Goal: Task Accomplishment & Management: Manage account settings

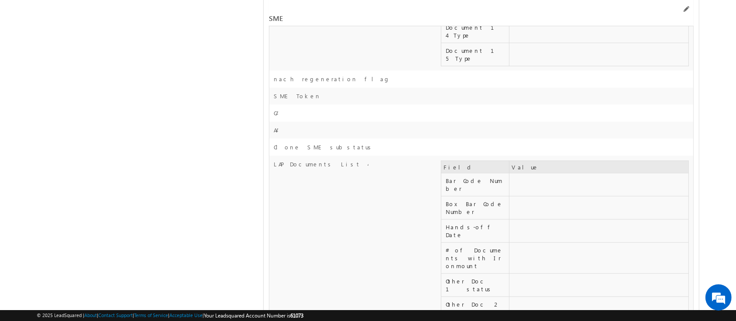
scroll to position [10981, 0]
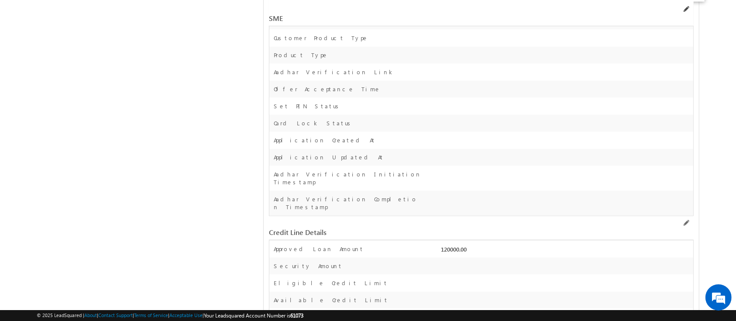
click at [686, 12] on span at bounding box center [685, 9] width 7 height 7
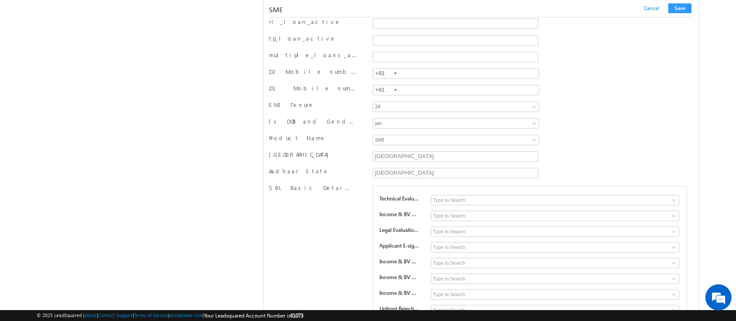
scroll to position [9865, 0]
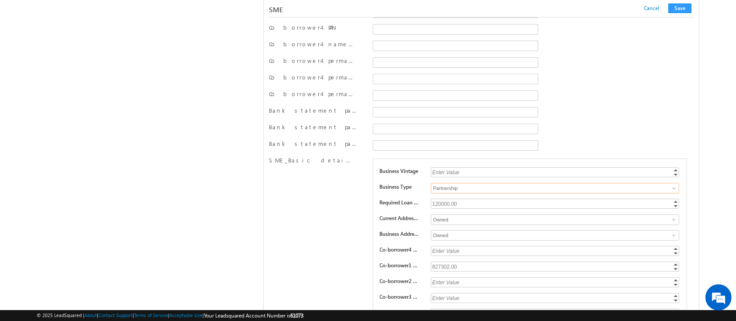
click at [537, 183] on input "Partnership" at bounding box center [555, 188] width 248 height 10
click at [673, 185] on span at bounding box center [674, 188] width 7 height 7
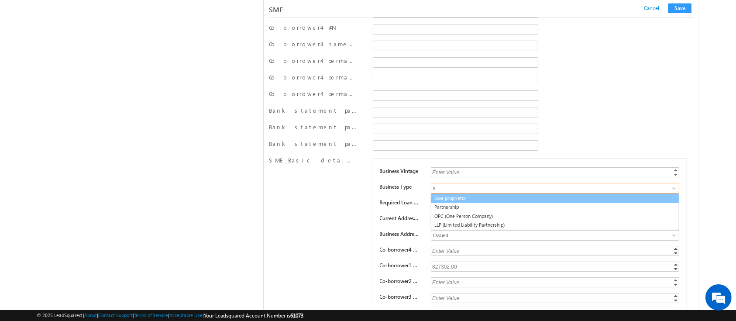
click at [628, 193] on link "Sole proprietor" at bounding box center [555, 198] width 248 height 10
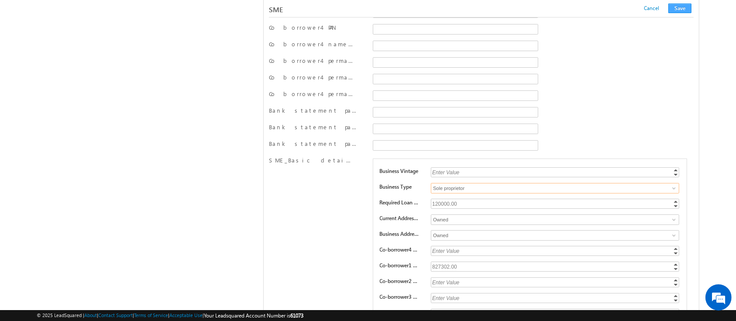
type input "Sole proprietor"
click at [678, 7] on button "Save" at bounding box center [679, 8] width 23 height 10
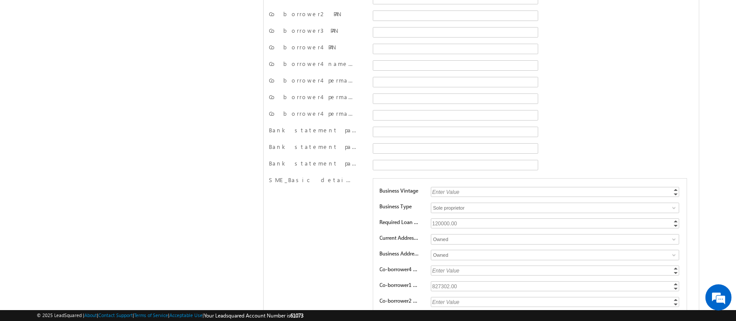
scroll to position [0, 0]
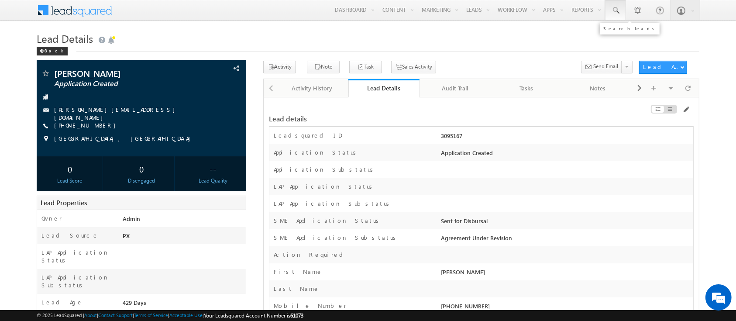
click at [617, 10] on span at bounding box center [615, 10] width 9 height 9
click at [632, 33] on input "text" at bounding box center [668, 34] width 118 height 10
paste input "SME0001530"
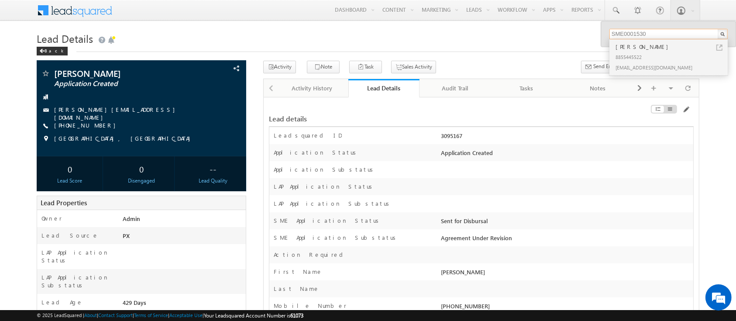
type input "SME0001530"
drag, startPoint x: 693, startPoint y: 53, endPoint x: 681, endPoint y: 53, distance: 12.2
click at [681, 53] on div "8855445522" at bounding box center [672, 57] width 117 height 10
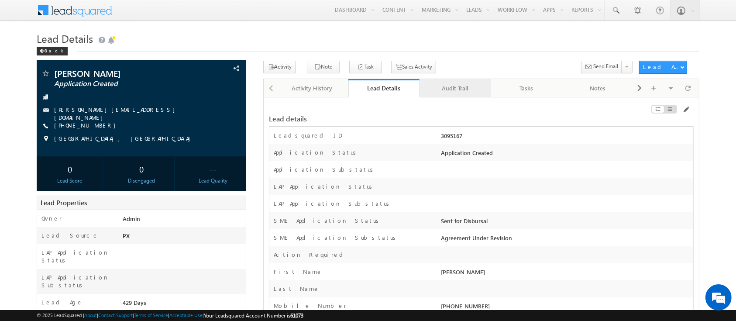
click at [461, 87] on div "Audit Trail" at bounding box center [455, 88] width 57 height 10
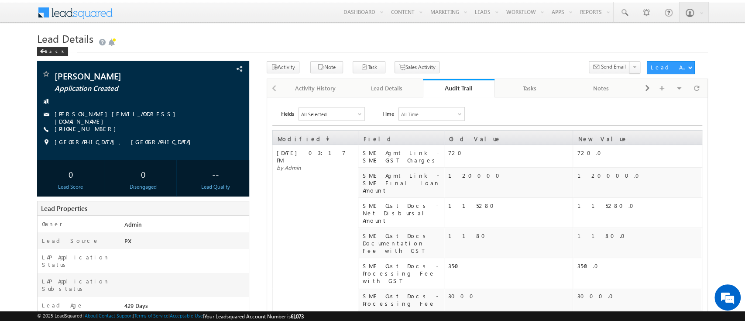
click at [347, 112] on div "All Selected" at bounding box center [331, 113] width 65 height 13
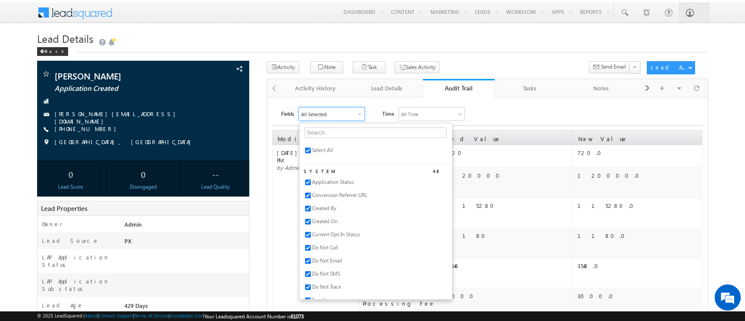
click at [320, 150] on span "Select All" at bounding box center [322, 150] width 21 height 7
checkbox input "false"
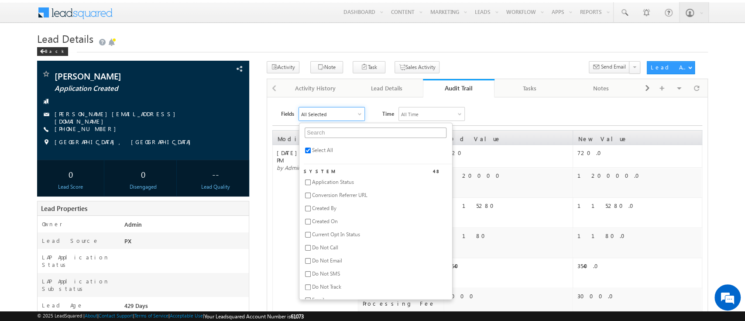
checkbox input "false"
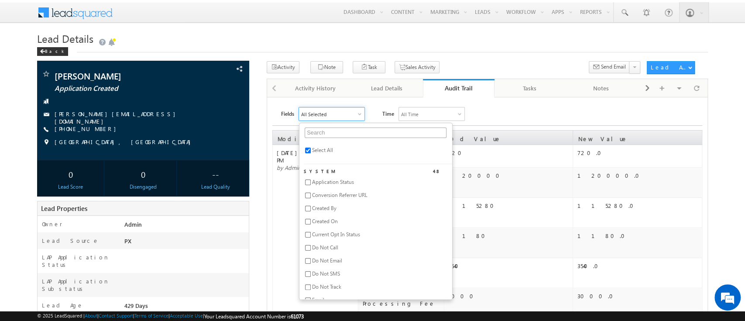
checkbox input "false"
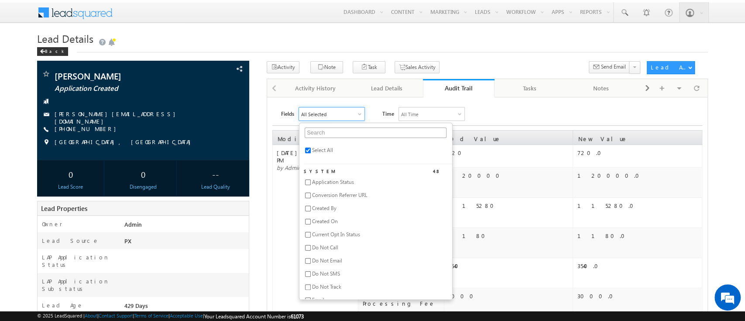
checkbox input "false"
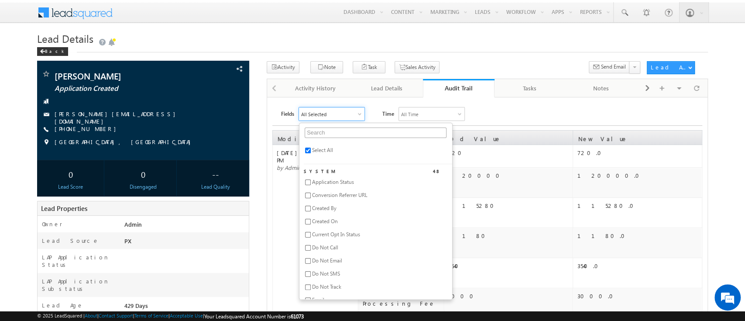
checkbox input "false"
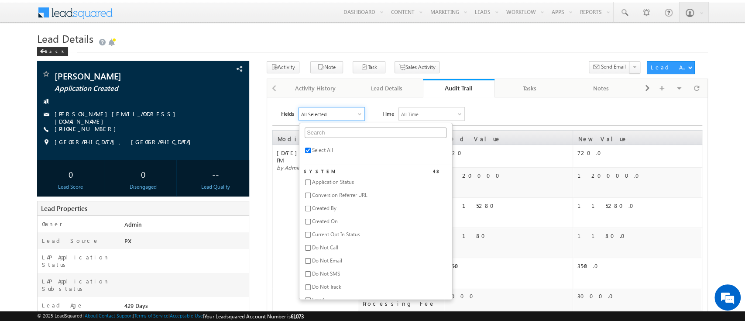
checkbox input "false"
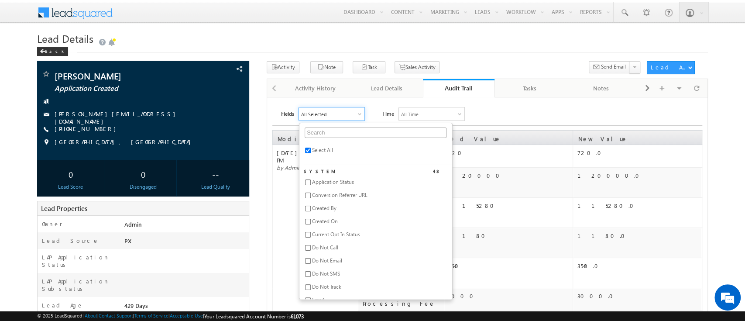
checkbox input "false"
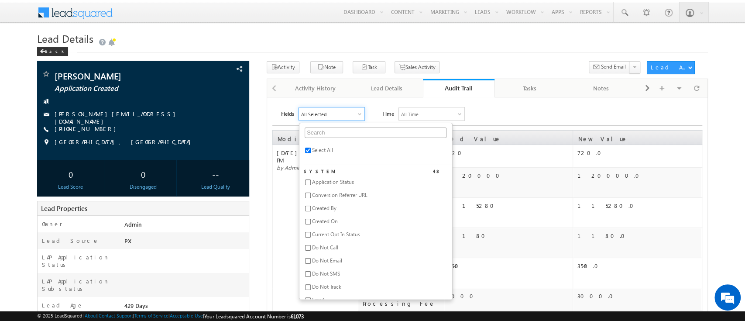
checkbox input "false"
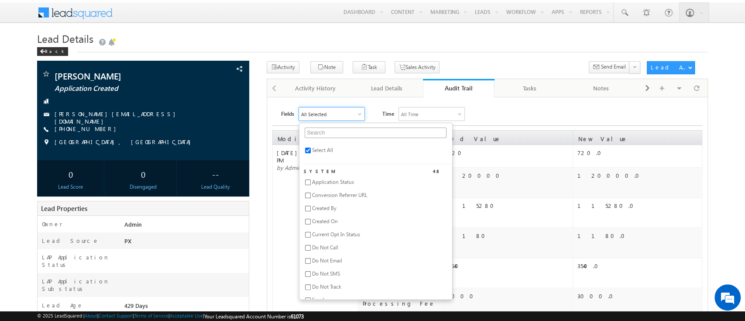
checkbox input "false"
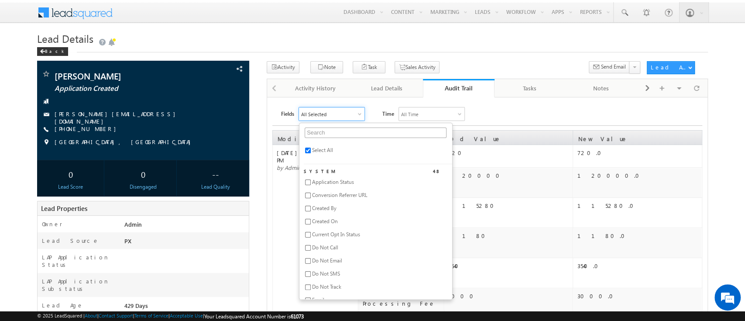
checkbox input "false"
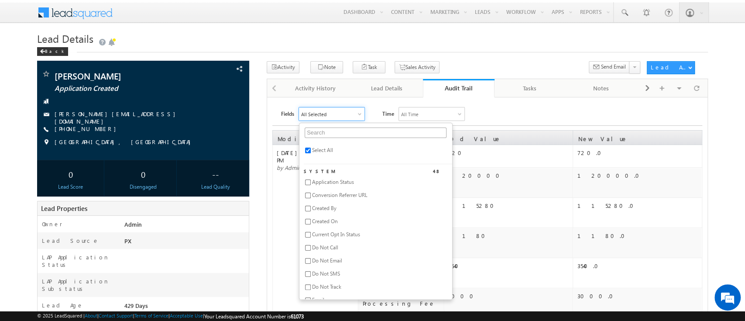
checkbox input "false"
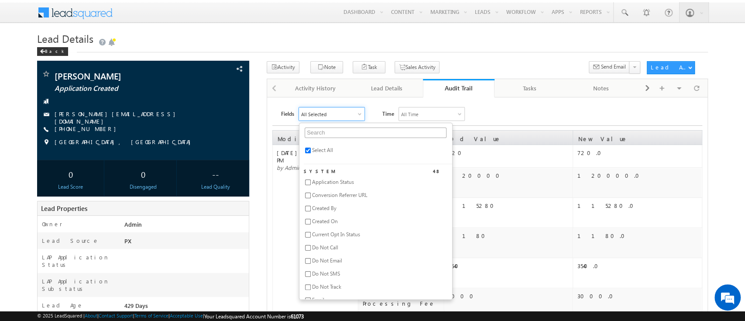
checkbox input "false"
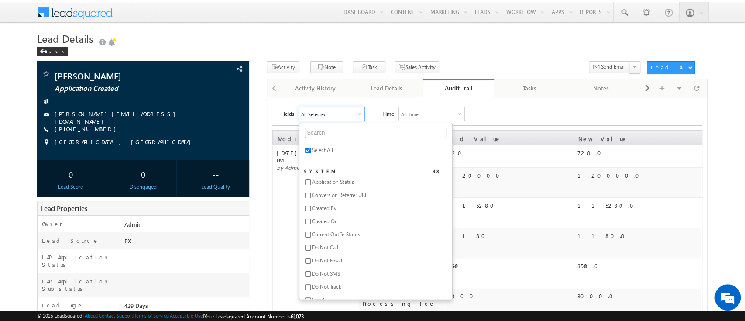
checkbox input "false"
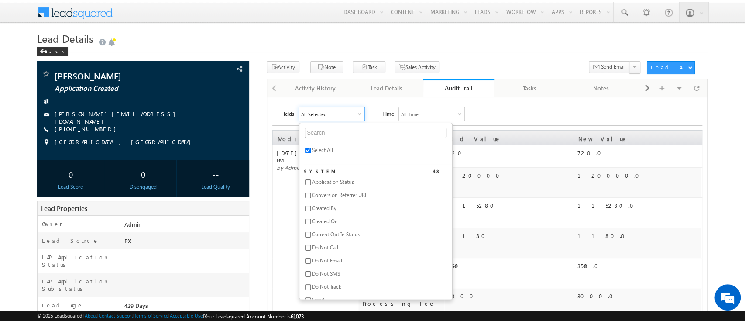
checkbox input "false"
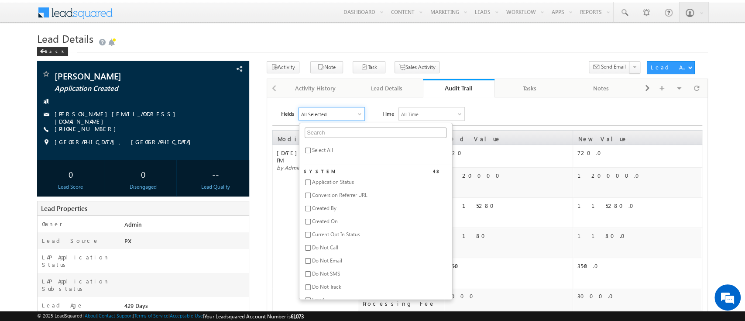
checkbox input "false"
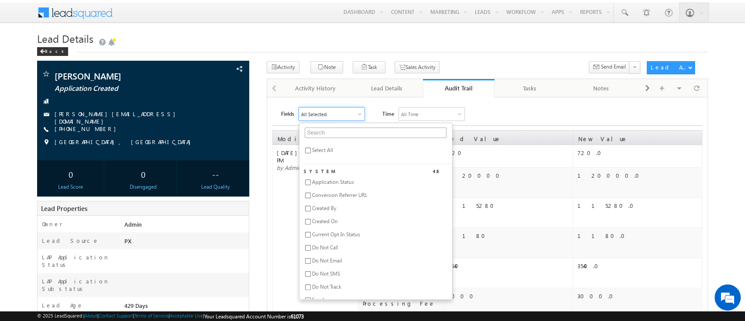
checkbox input "false"
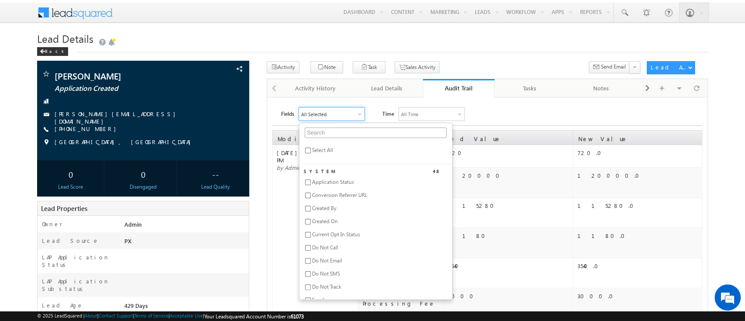
checkbox input "false"
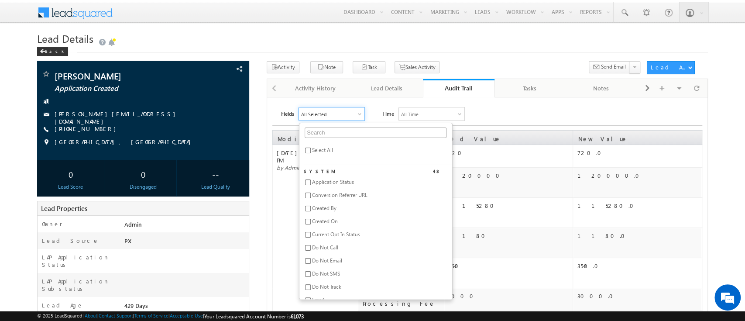
checkbox input "false"
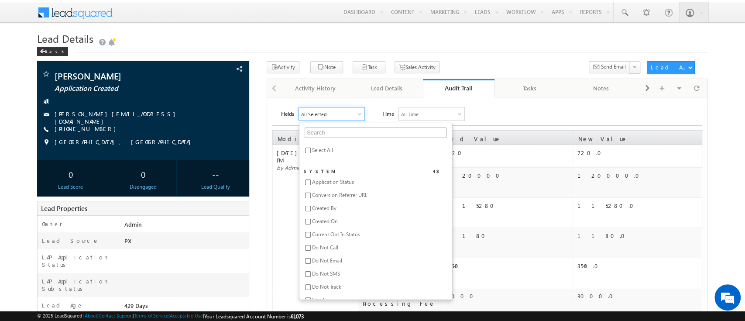
checkbox input "false"
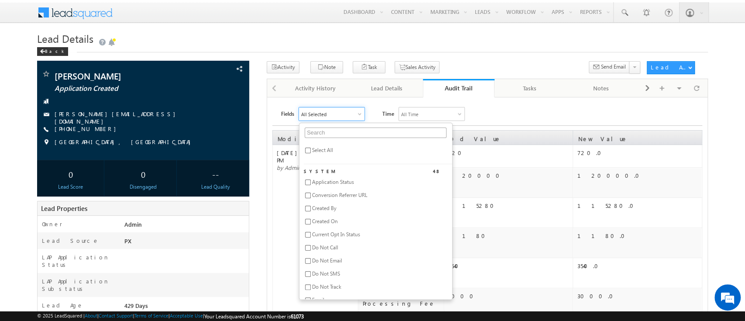
checkbox input "false"
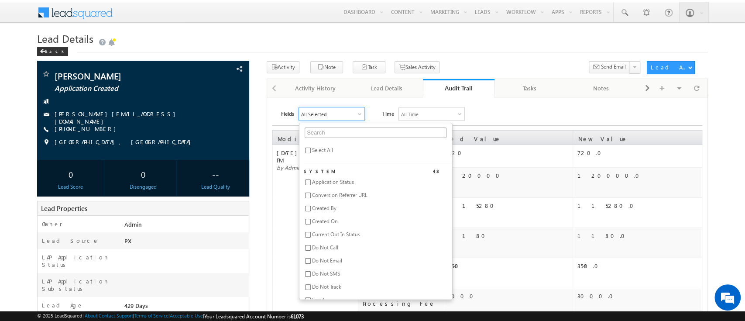
checkbox input "false"
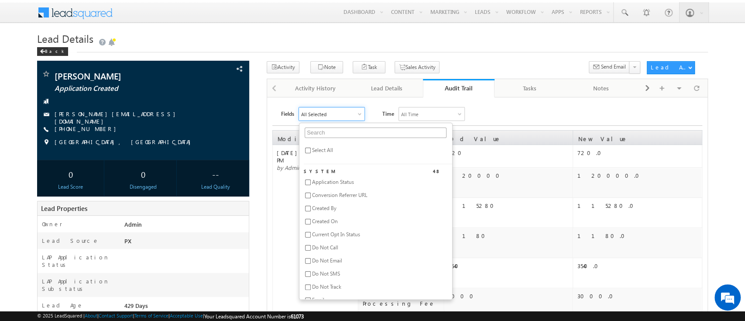
checkbox input "false"
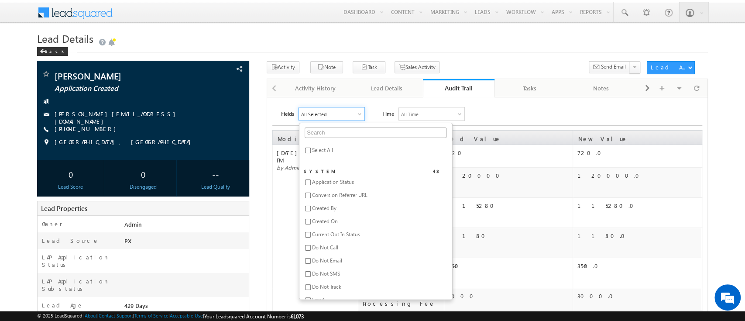
checkbox input "false"
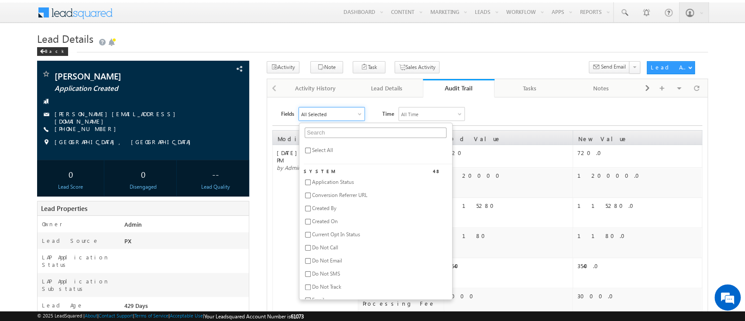
checkbox input "false"
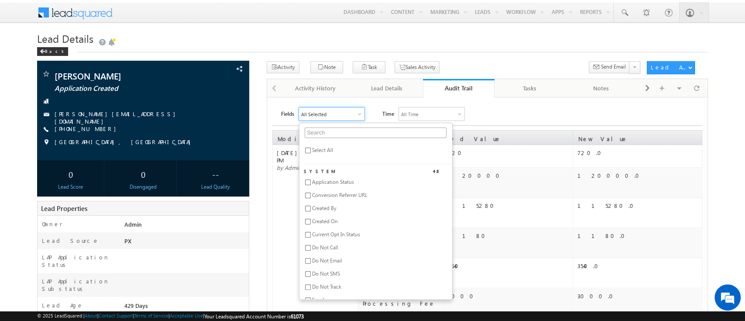
checkbox input "false"
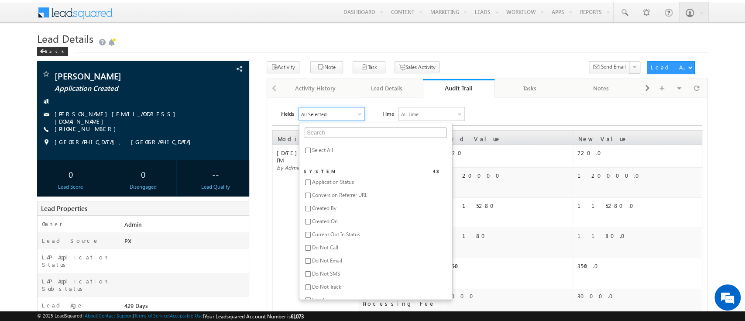
checkbox input "false"
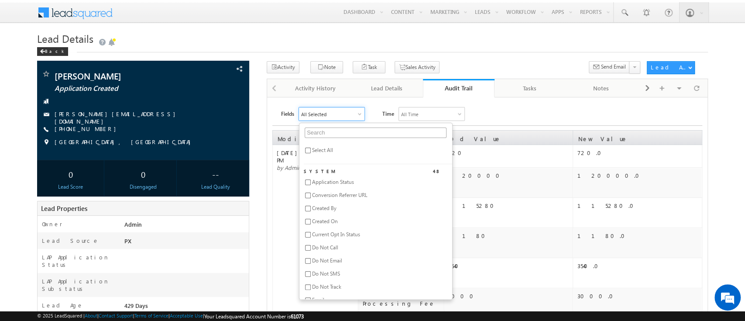
checkbox input "false"
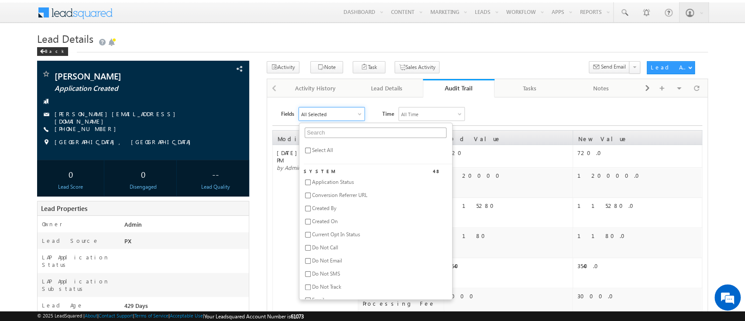
checkbox input "false"
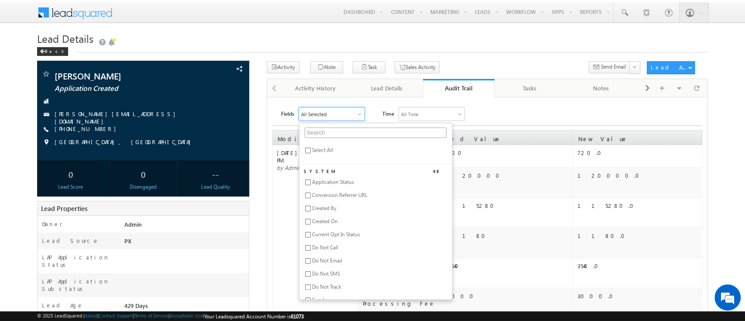
checkbox input "false"
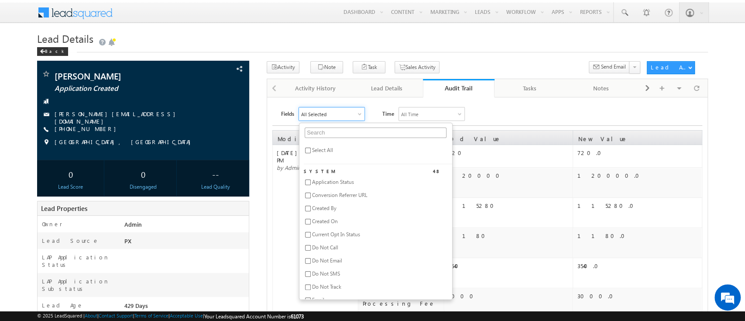
checkbox input "false"
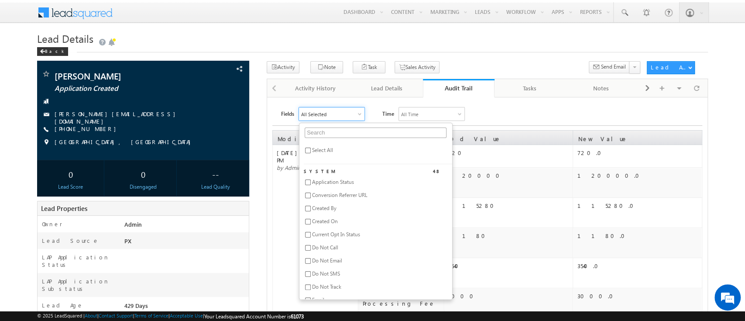
checkbox input "false"
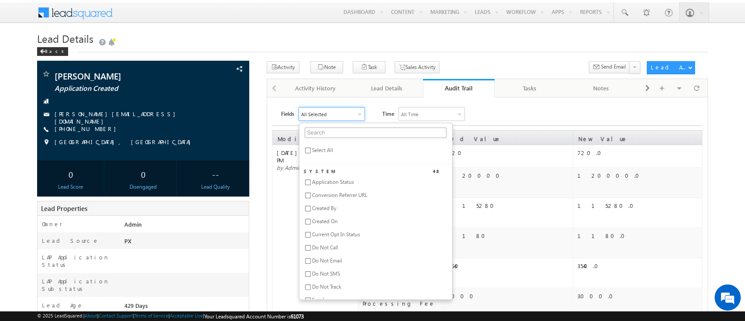
checkbox input "false"
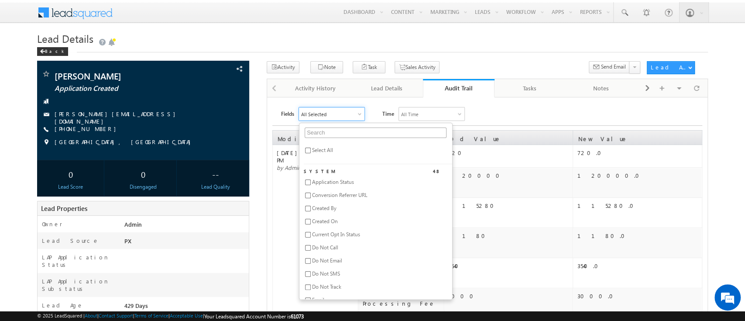
checkbox input "false"
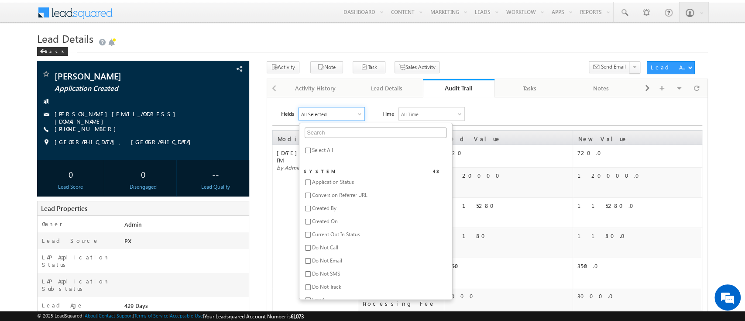
checkbox input "false"
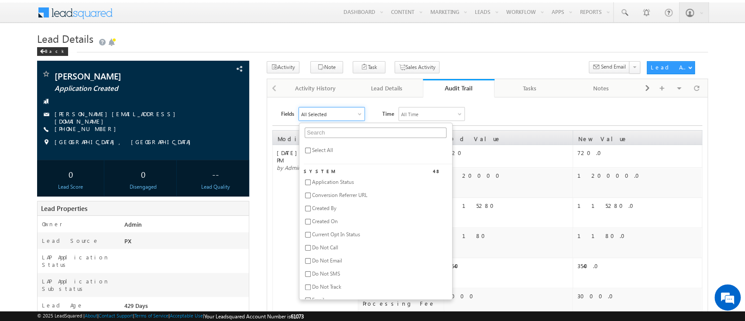
checkbox input "false"
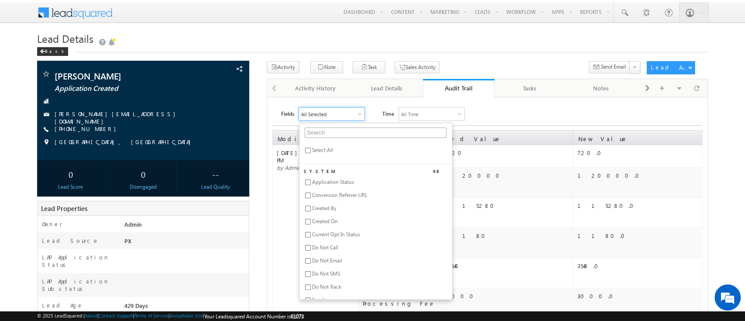
checkbox input "false"
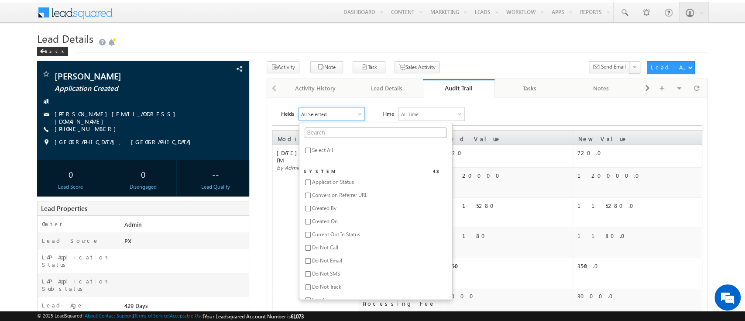
checkbox input "false"
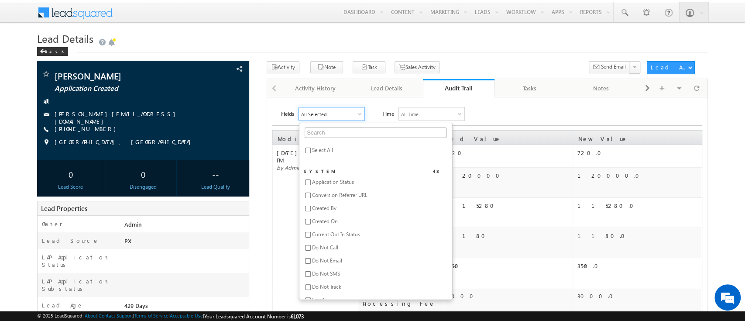
checkbox input "false"
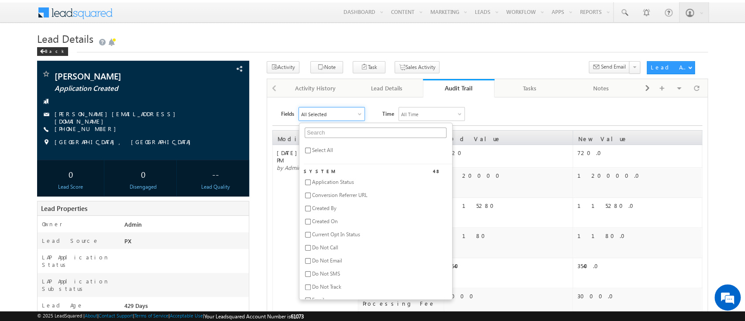
checkbox input "false"
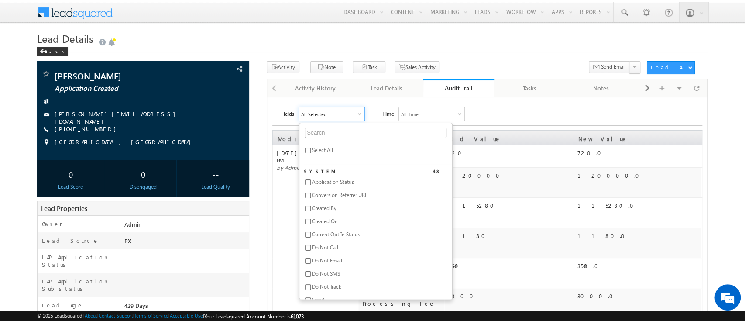
checkbox input "false"
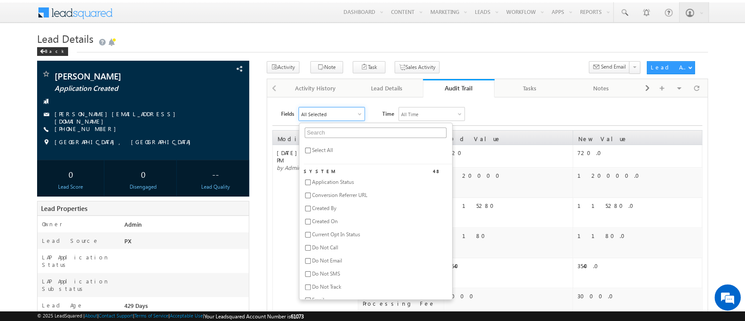
checkbox input "false"
click at [339, 129] on input "text" at bounding box center [376, 132] width 142 height 10
paste input "business type"
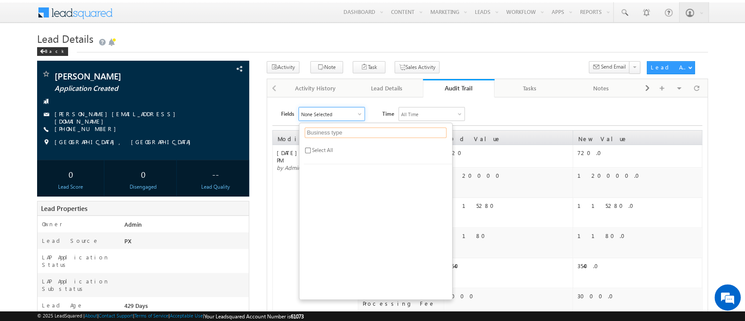
click at [629, 61] on button at bounding box center [634, 67] width 11 height 13
click at [490, 111] on div "Fields None Selected Business type Select All Time All Time All Time Custom Yes…" at bounding box center [491, 114] width 421 height 14
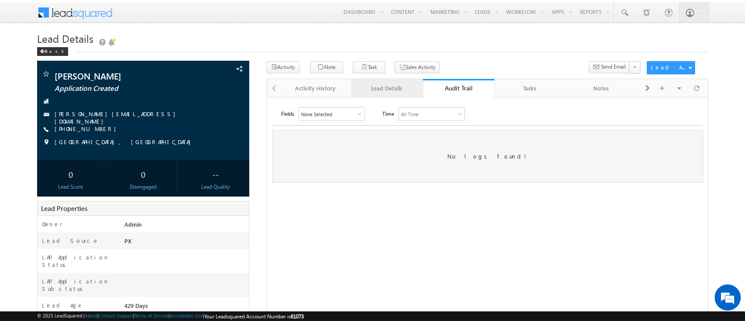
click at [377, 87] on div "Lead Details" at bounding box center [386, 88] width 57 height 10
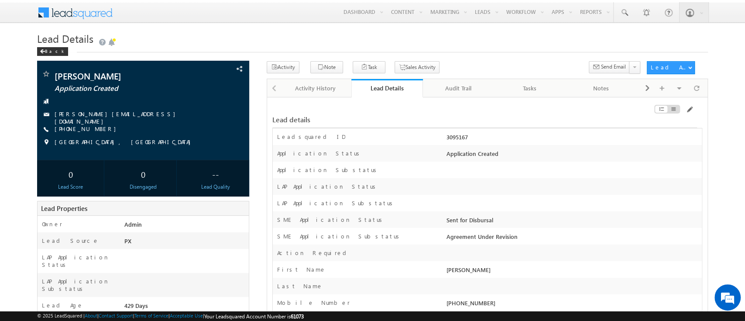
click at [457, 138] on div "3095167" at bounding box center [573, 139] width 258 height 12
copy div "3095167"
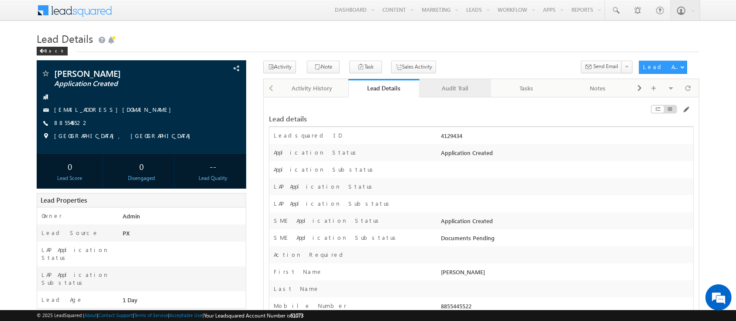
click at [454, 90] on div "Audit Trail" at bounding box center [455, 88] width 57 height 10
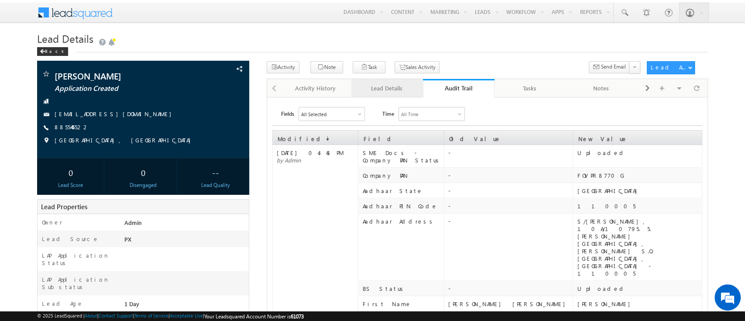
click at [381, 95] on link "Lead Details" at bounding box center [387, 88] width 72 height 18
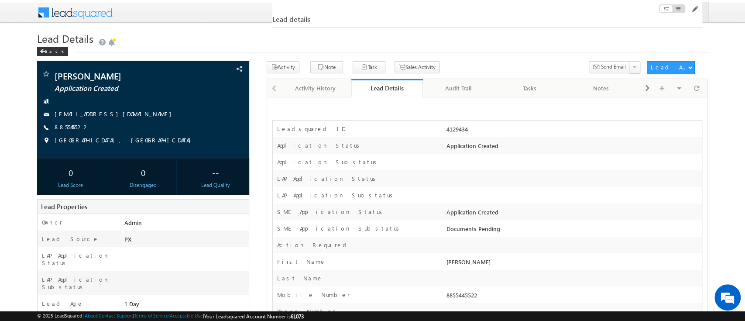
scroll to position [152, 0]
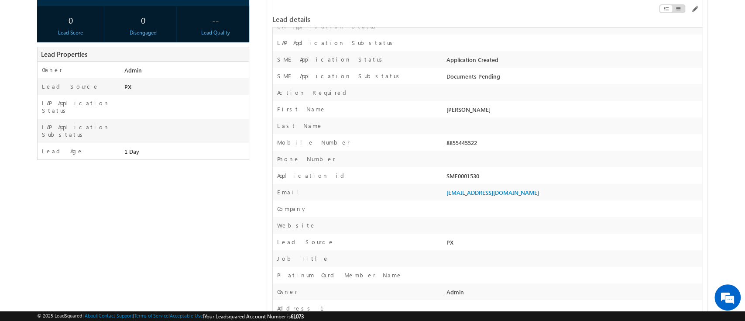
click at [465, 178] on div "SME0001530" at bounding box center [573, 178] width 258 height 12
copy div "SME0001530"
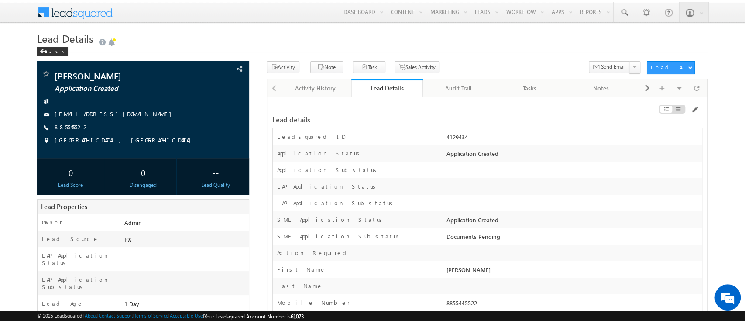
click at [453, 138] on div "4129434" at bounding box center [573, 139] width 258 height 12
copy div "4129434"
click at [695, 110] on span at bounding box center [694, 109] width 7 height 7
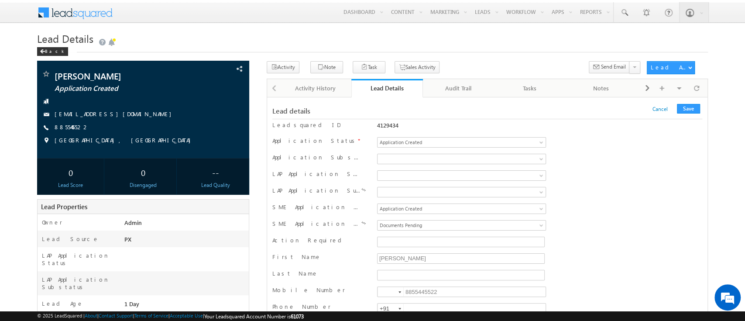
scroll to position [9878, 0]
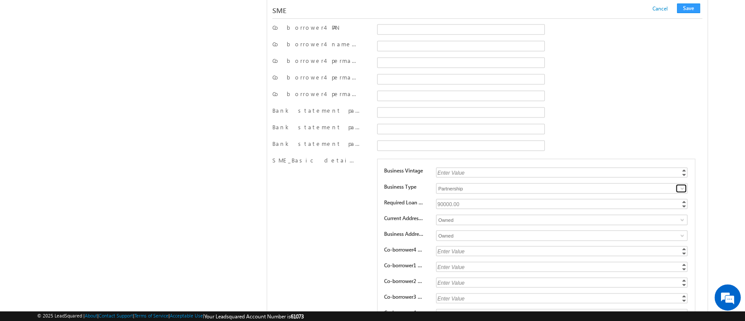
click at [683, 185] on span at bounding box center [682, 188] width 7 height 7
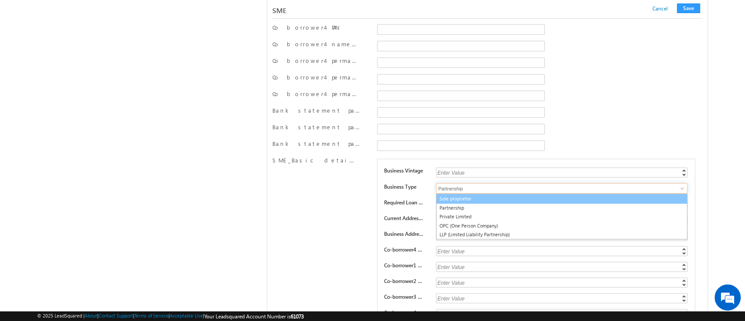
click at [566, 193] on ul "Sole proprietor Partnership Private Limited OPC (One Person Company) LLP (Limit…" at bounding box center [561, 216] width 251 height 46
click at [491, 193] on link "Sole proprietor" at bounding box center [561, 198] width 251 height 10
type input "Sole proprietor"
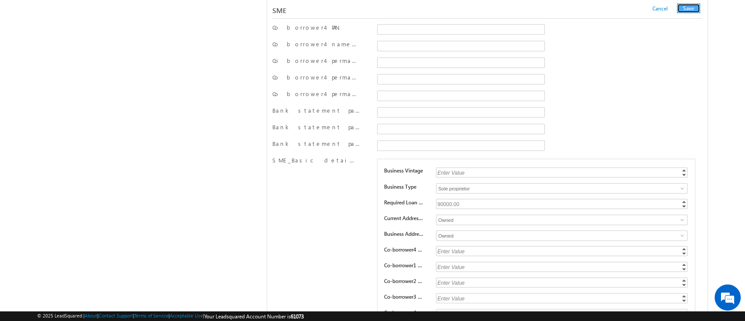
click at [691, 9] on button "Save" at bounding box center [688, 8] width 23 height 10
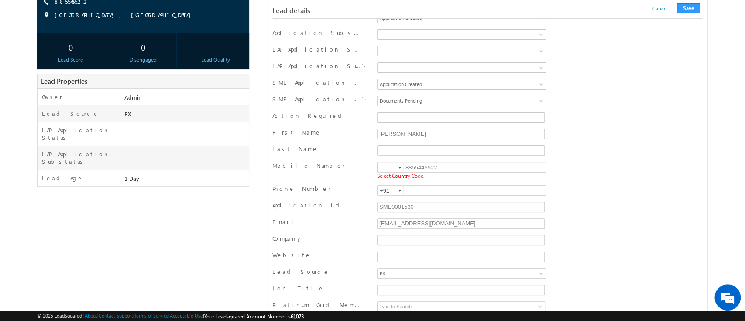
click at [401, 169] on div at bounding box center [400, 168] width 3 height 2
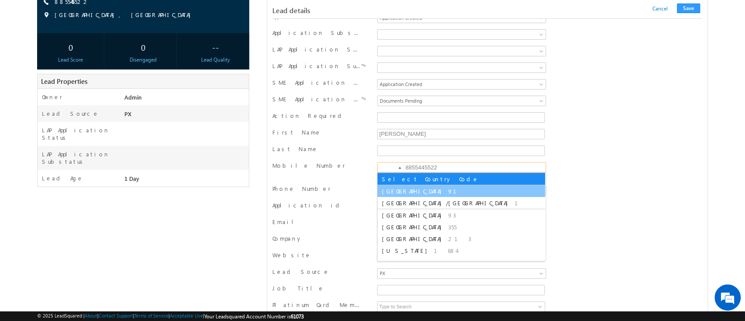
click at [394, 190] on li "India 91" at bounding box center [462, 191] width 168 height 12
type input "+91"
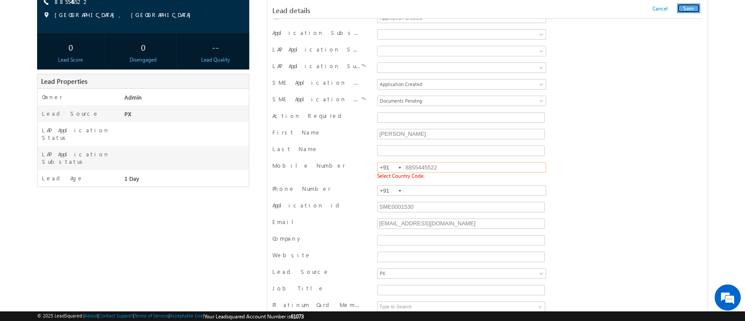
click at [696, 7] on button "Save" at bounding box center [688, 8] width 23 height 10
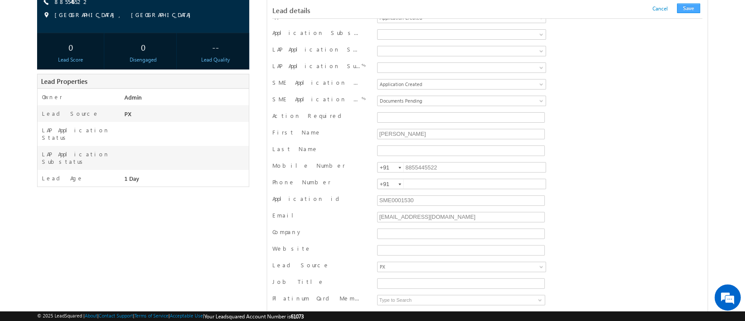
scroll to position [852, 0]
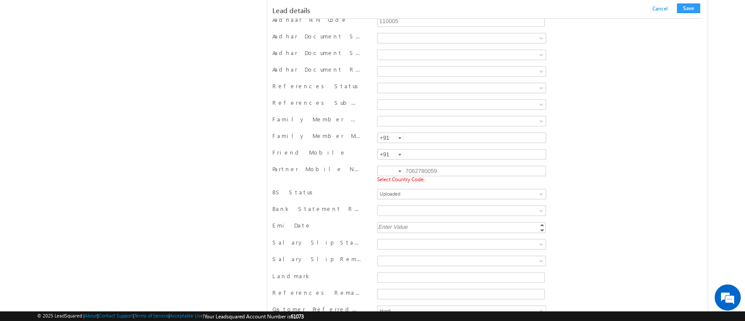
click at [400, 170] on div at bounding box center [400, 171] width 3 height 2
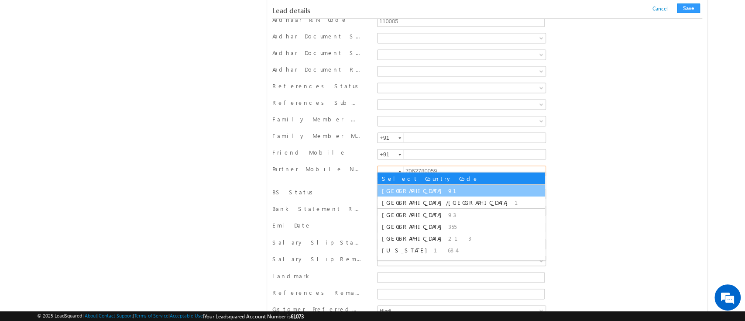
click at [448, 190] on span "91" at bounding box center [457, 190] width 19 height 7
type input "+91"
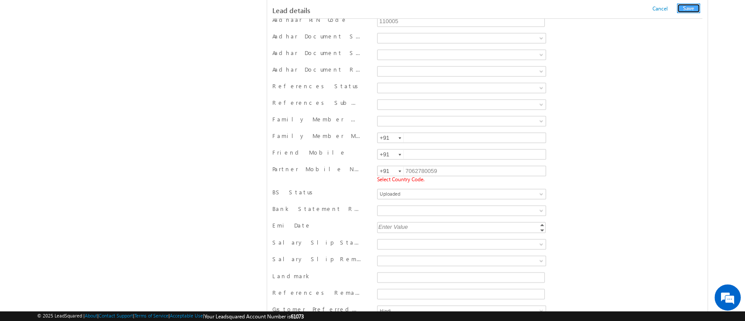
click at [681, 11] on button "Save" at bounding box center [688, 8] width 23 height 10
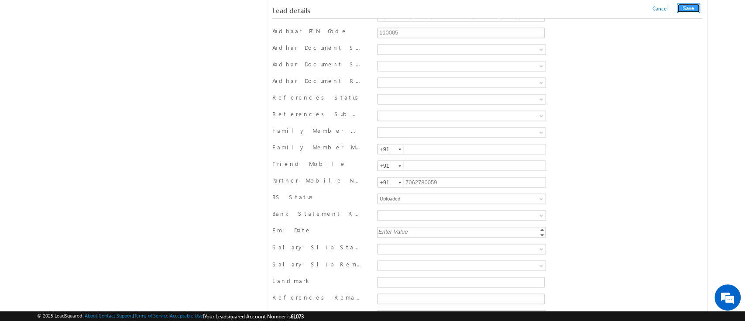
scroll to position [456, 0]
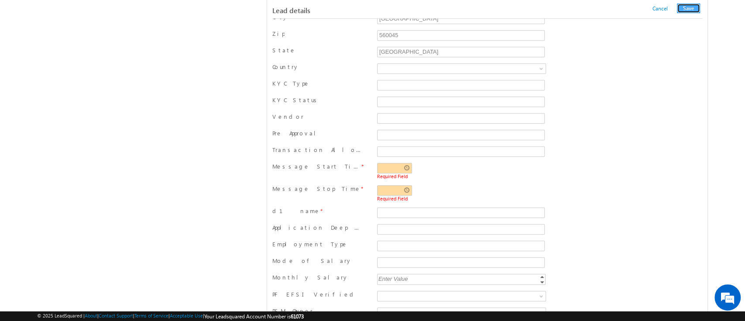
click at [688, 6] on button "Save" at bounding box center [688, 8] width 23 height 10
click at [404, 166] on input "text" at bounding box center [394, 168] width 35 height 10
click at [408, 198] on td "20" at bounding box center [418, 198] width 20 height 15
click at [414, 219] on link at bounding box center [418, 215] width 18 height 16
type input "05:19 PM"
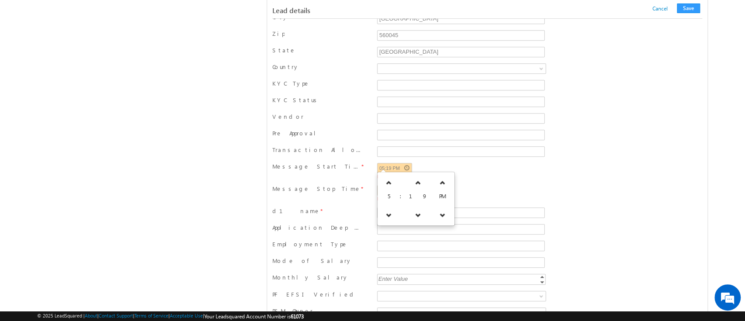
click at [539, 163] on div "05:19 PM Required Field" at bounding box center [461, 171] width 169 height 16
click at [409, 189] on input "text" at bounding box center [394, 190] width 35 height 10
click at [411, 232] on link at bounding box center [418, 238] width 18 height 16
type input "05:19 PM"
click at [526, 183] on div "Message Stop Time * 05:19 PM Required Field" at bounding box center [487, 194] width 430 height 22
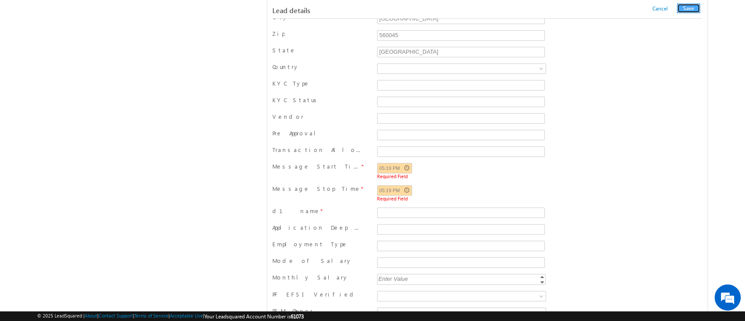
click at [691, 8] on button "Save" at bounding box center [688, 8] width 23 height 10
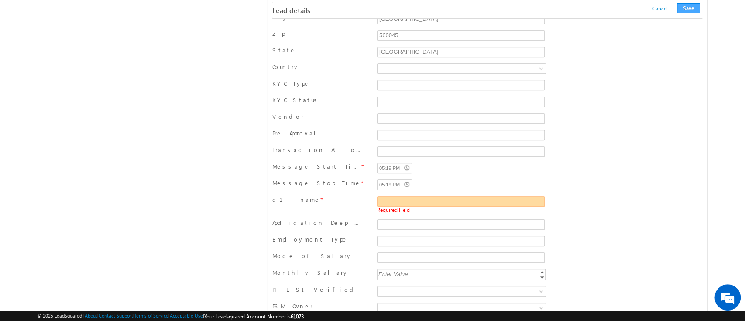
scroll to position [489, 0]
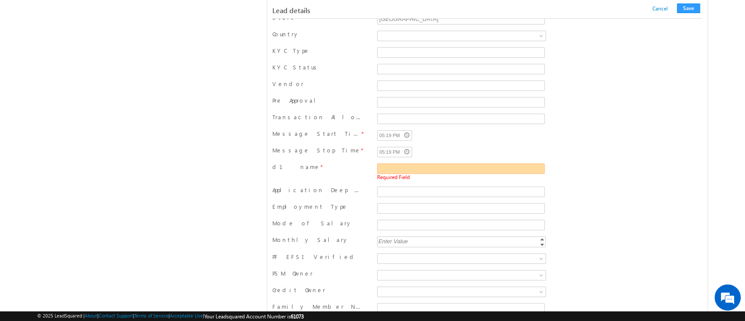
click at [461, 166] on input "d1 name" at bounding box center [461, 168] width 168 height 10
type input "Sujit Das"
click at [697, 8] on button "Save" at bounding box center [688, 8] width 23 height 10
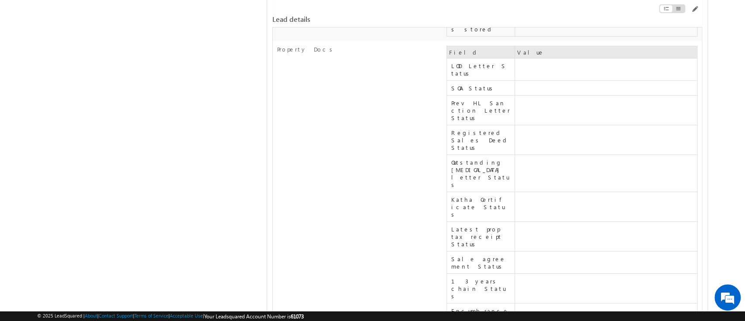
scroll to position [6000, 0]
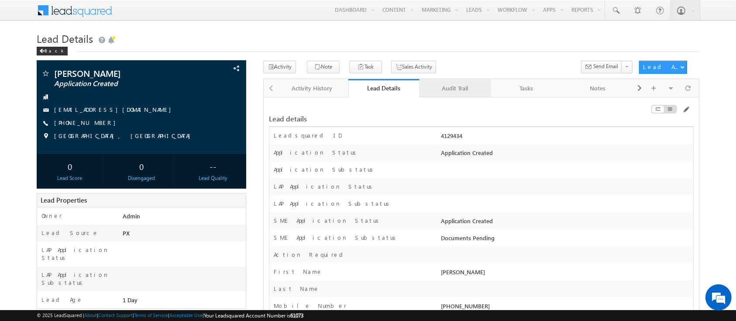
click at [467, 87] on div "Audit Trail" at bounding box center [455, 88] width 57 height 10
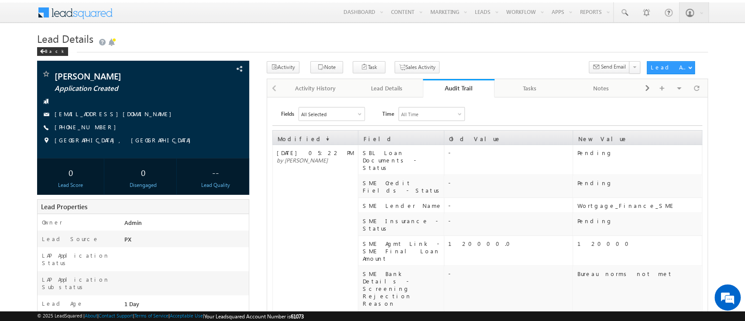
click at [454, 89] on div "Audit Trail" at bounding box center [459, 88] width 58 height 8
click at [471, 87] on div "Audit Trail" at bounding box center [459, 88] width 58 height 8
click at [461, 83] on link "Audit Trail" at bounding box center [459, 88] width 72 height 18
drag, startPoint x: 376, startPoint y: 96, endPoint x: 504, endPoint y: 190, distance: 158.9
click at [376, 96] on link "Lead Details" at bounding box center [387, 88] width 72 height 18
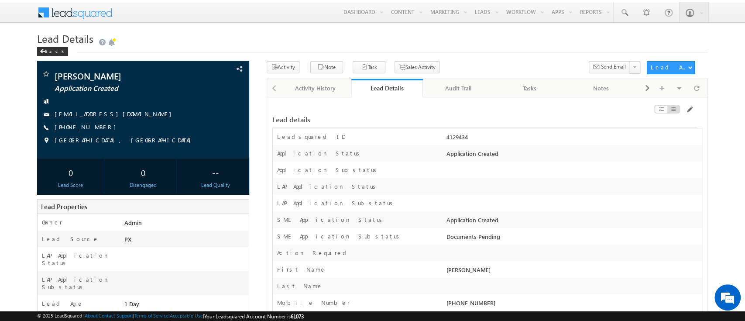
click at [454, 137] on div "4129434" at bounding box center [573, 139] width 258 height 12
copy div "4129434"
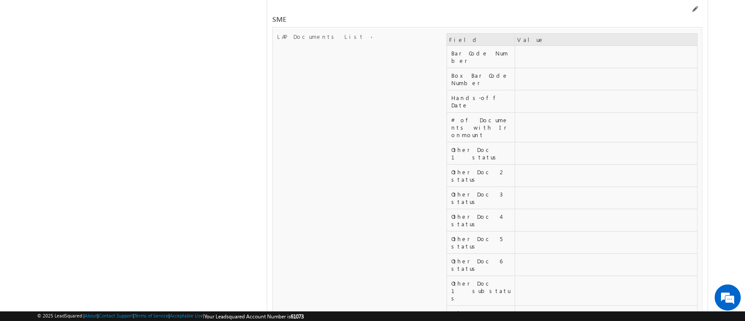
scroll to position [10918, 0]
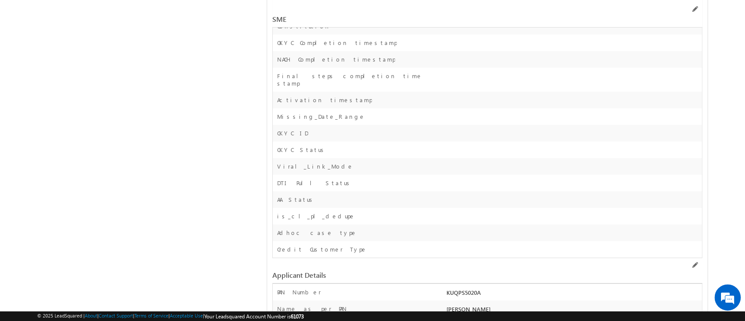
copy tbody "Sole proprietor"
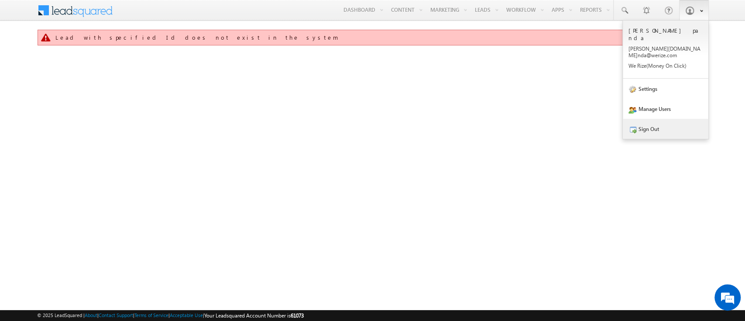
click at [646, 120] on link "Sign Out" at bounding box center [666, 129] width 86 height 20
